Goal: Navigation & Orientation: Understand site structure

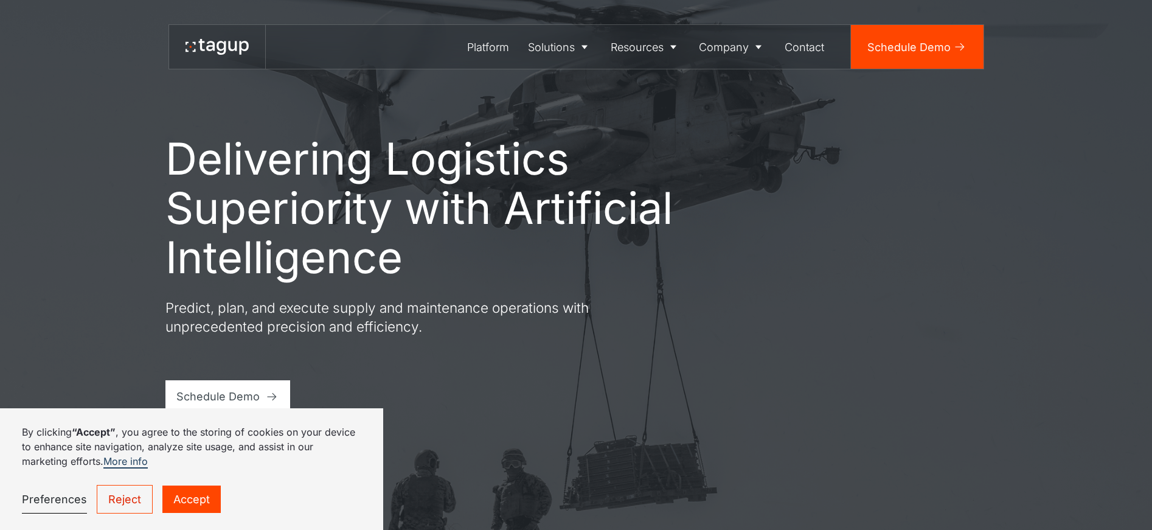
click at [131, 495] on link "Reject" at bounding box center [125, 499] width 56 height 29
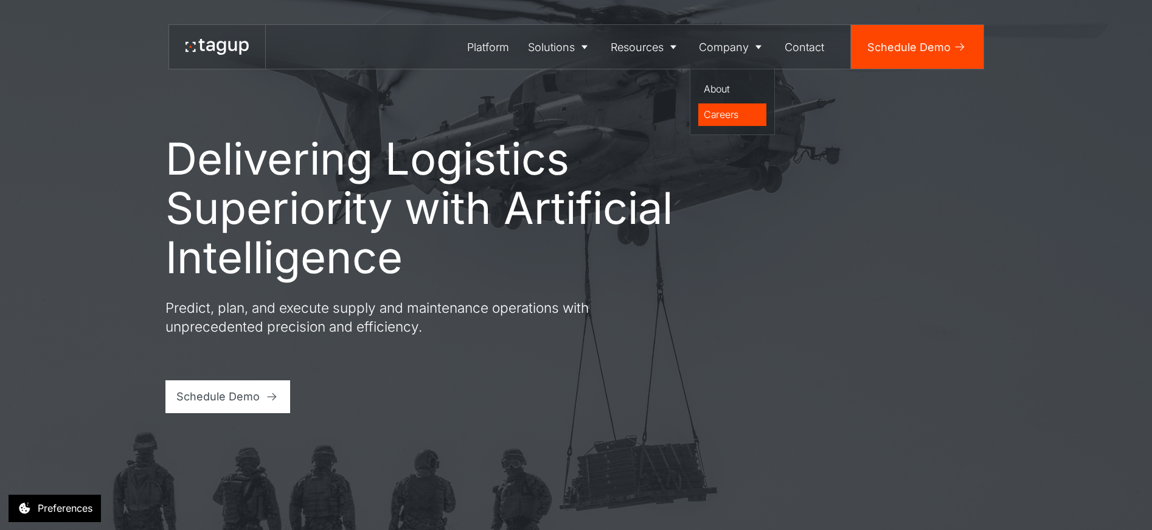
click at [720, 111] on div "Careers" at bounding box center [732, 114] width 57 height 15
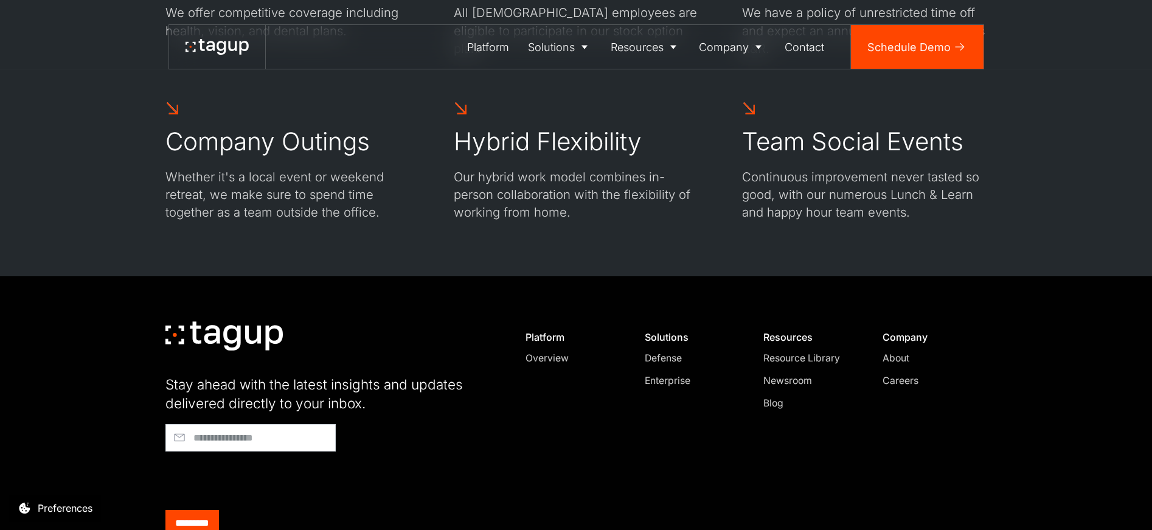
scroll to position [1203, 0]
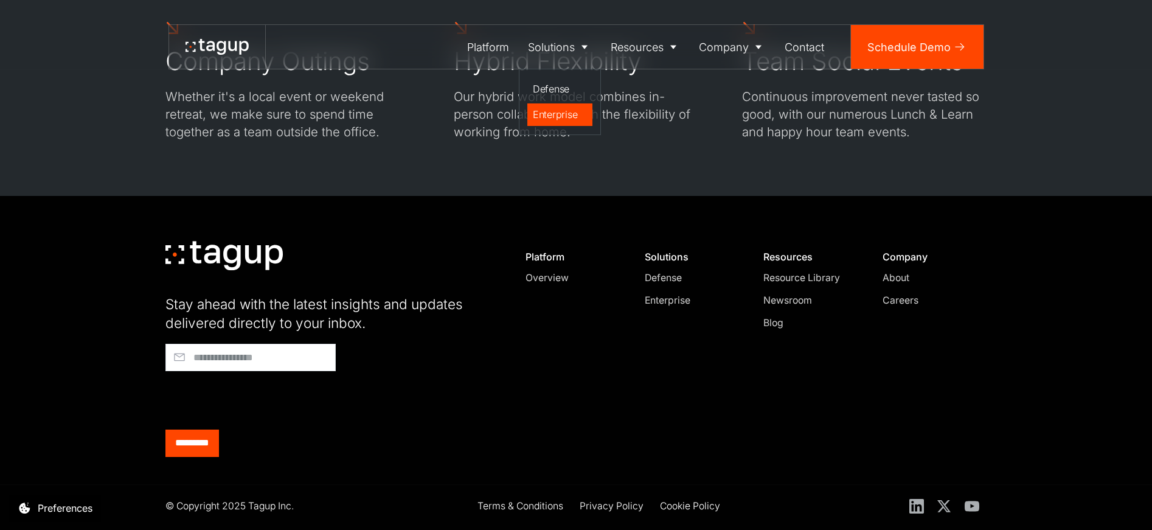
click at [547, 115] on div "Enterprise" at bounding box center [560, 114] width 54 height 15
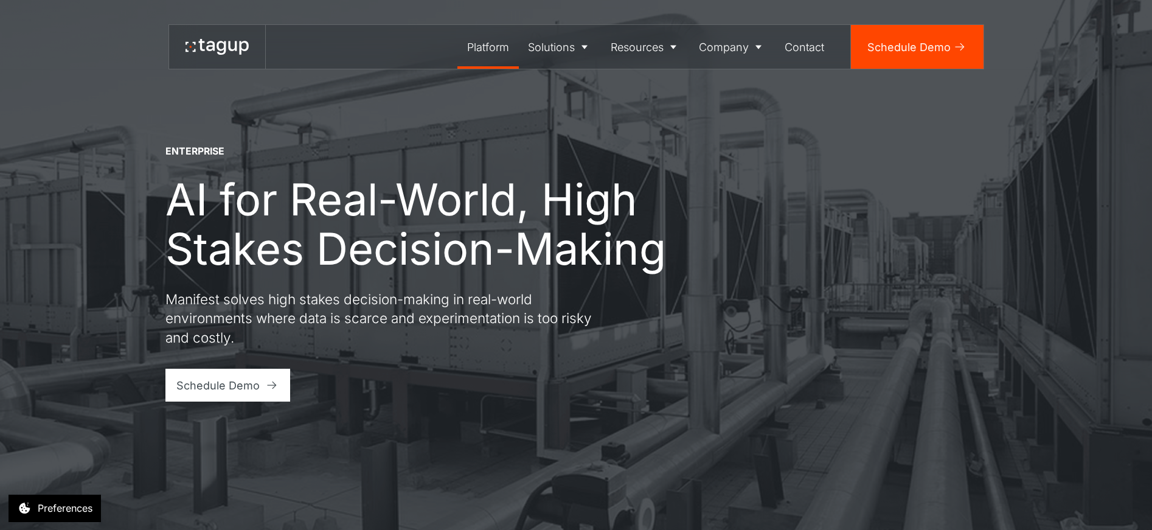
click at [495, 50] on div "Platform" at bounding box center [488, 47] width 42 height 16
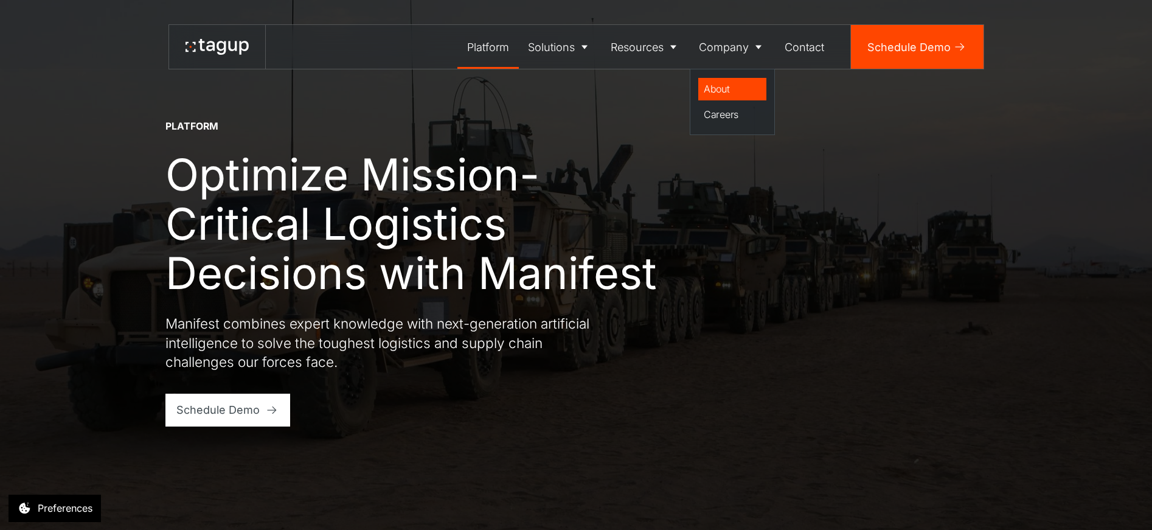
click at [714, 85] on div "About" at bounding box center [732, 89] width 57 height 15
